Goal: Navigation & Orientation: Find specific page/section

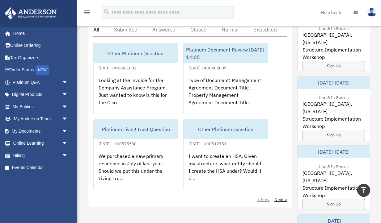
scroll to position [339, 0]
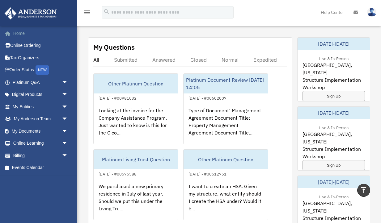
click at [24, 32] on link "Home" at bounding box center [40, 33] width 73 height 12
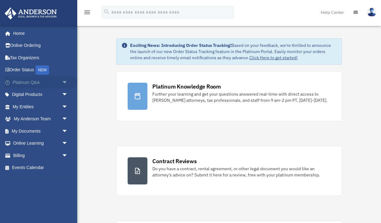
click at [30, 80] on link "Platinum Q&A arrow_drop_down" at bounding box center [40, 82] width 73 height 12
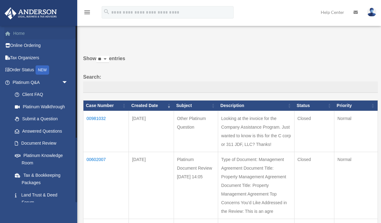
click at [23, 31] on link "Home" at bounding box center [40, 33] width 73 height 12
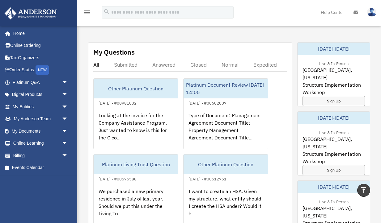
scroll to position [334, 0]
